Goal: Find specific page/section: Find specific page/section

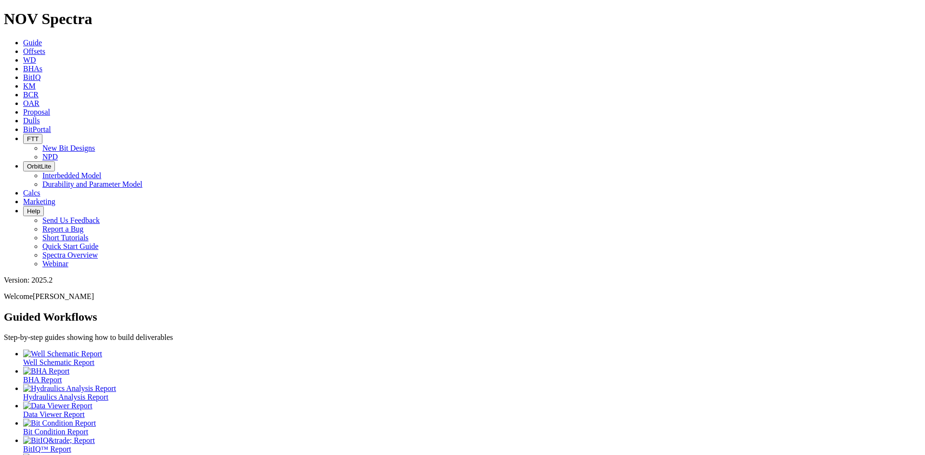
click at [40, 117] on span "Dulls" at bounding box center [31, 121] width 17 height 8
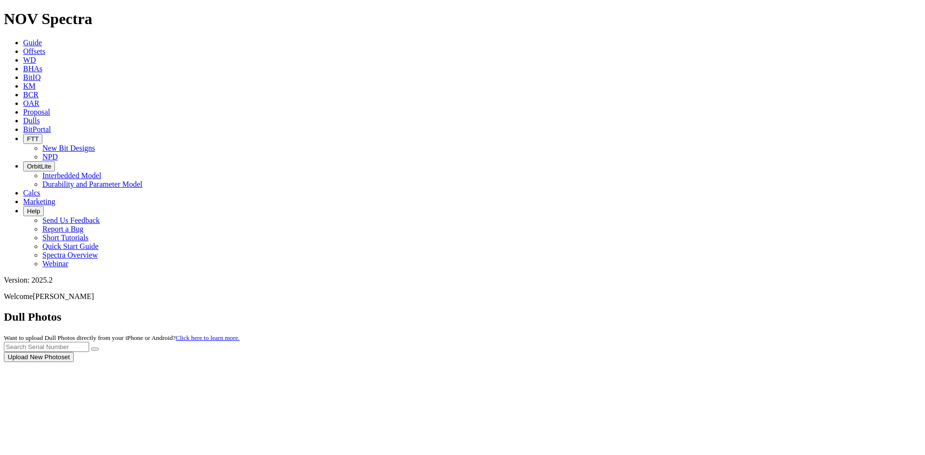
click at [742, 362] on div at bounding box center [462, 362] width 917 height 0
click at [749, 362] on div at bounding box center [462, 362] width 917 height 0
click at [89, 342] on input "text" at bounding box center [46, 347] width 85 height 10
click at [91, 348] on button "submit" at bounding box center [95, 349] width 8 height 3
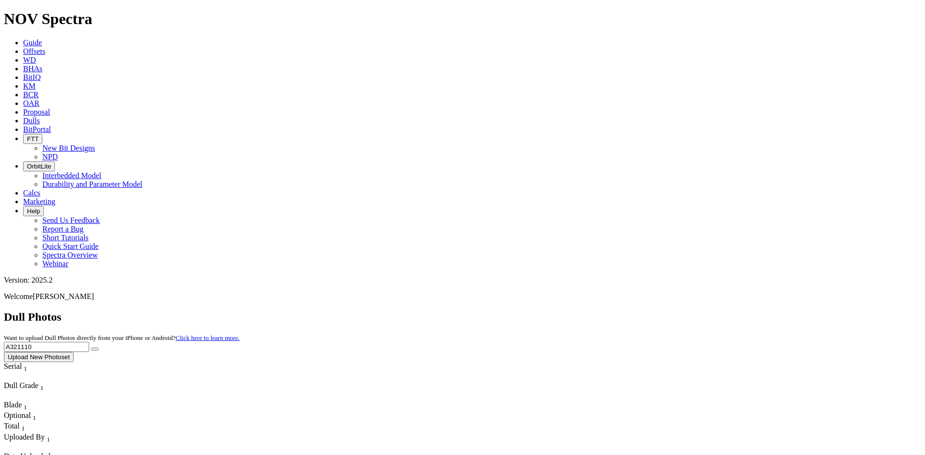
drag, startPoint x: 739, startPoint y: 38, endPoint x: 671, endPoint y: 44, distance: 67.7
click at [671, 311] on div "Dull Photos Want to upload Dull Photos directly from your iPhone or Android? Cl…" at bounding box center [462, 337] width 917 height 52
type input "A320690"
click at [91, 348] on button "submit" at bounding box center [95, 349] width 8 height 3
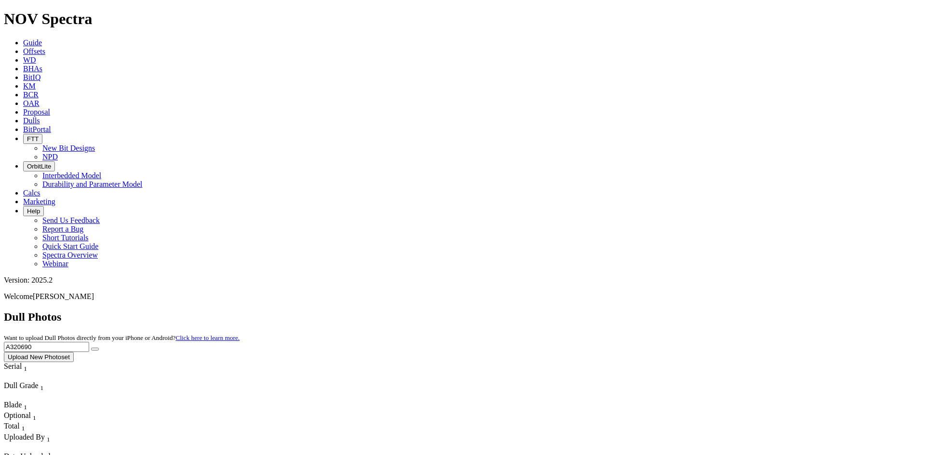
drag, startPoint x: 732, startPoint y: 39, endPoint x: 669, endPoint y: 41, distance: 63.2
click at [670, 311] on div "Dull Photos Want to upload Dull Photos directly from your iPhone or Android? Cl…" at bounding box center [462, 337] width 917 height 52
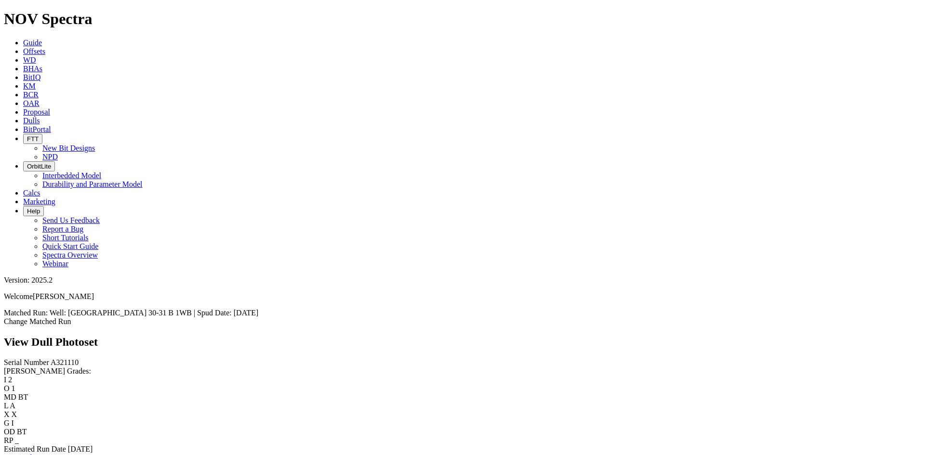
scroll to position [434, 0]
